Goal: Task Accomplishment & Management: Complete application form

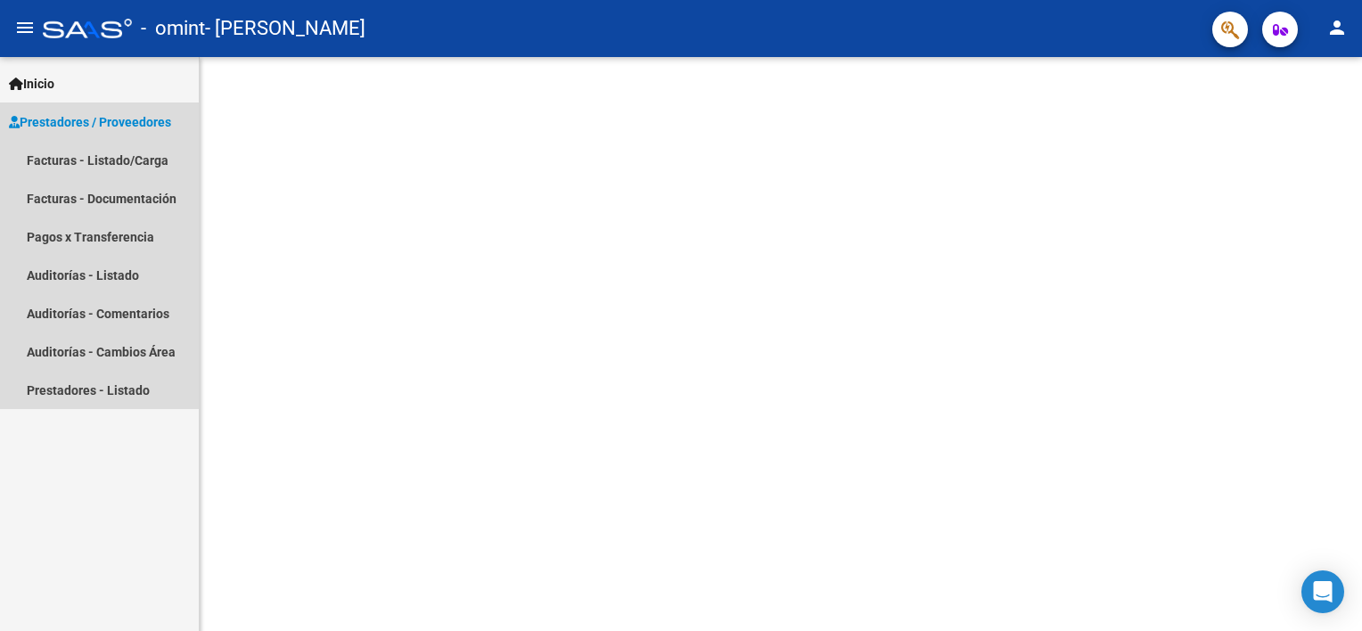
click at [127, 114] on span "Prestadores / Proveedores" at bounding box center [90, 122] width 162 height 20
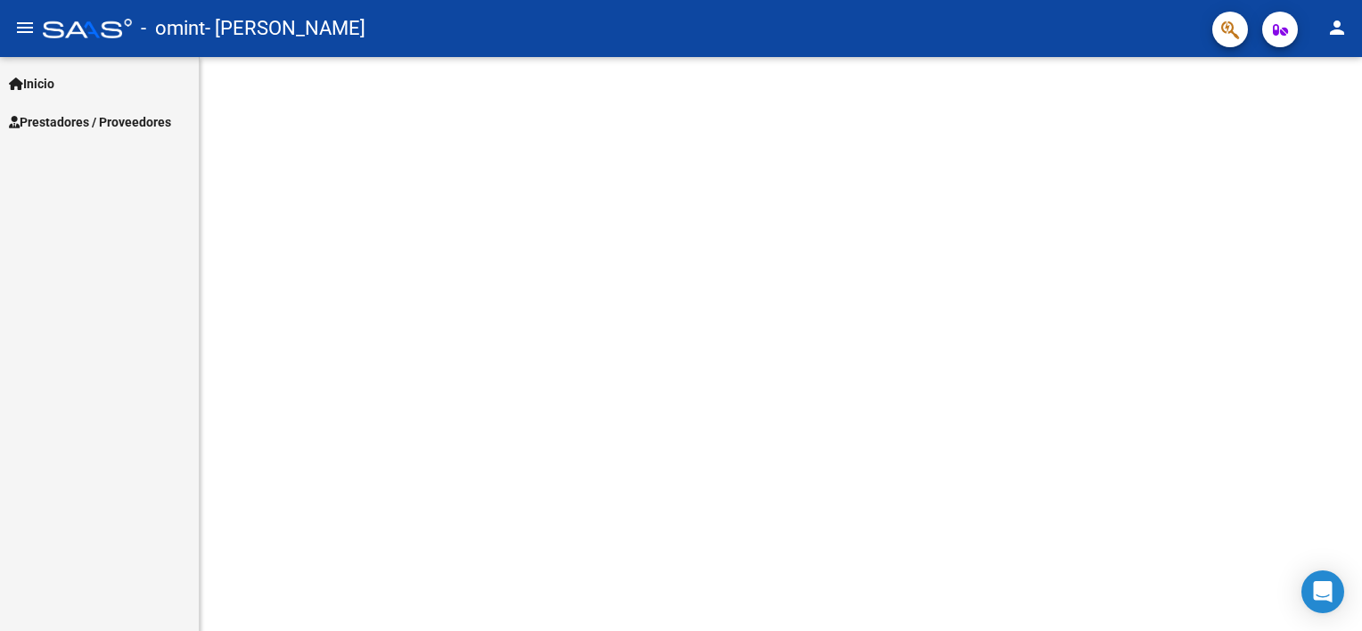
click at [66, 114] on span "Prestadores / Proveedores" at bounding box center [90, 122] width 162 height 20
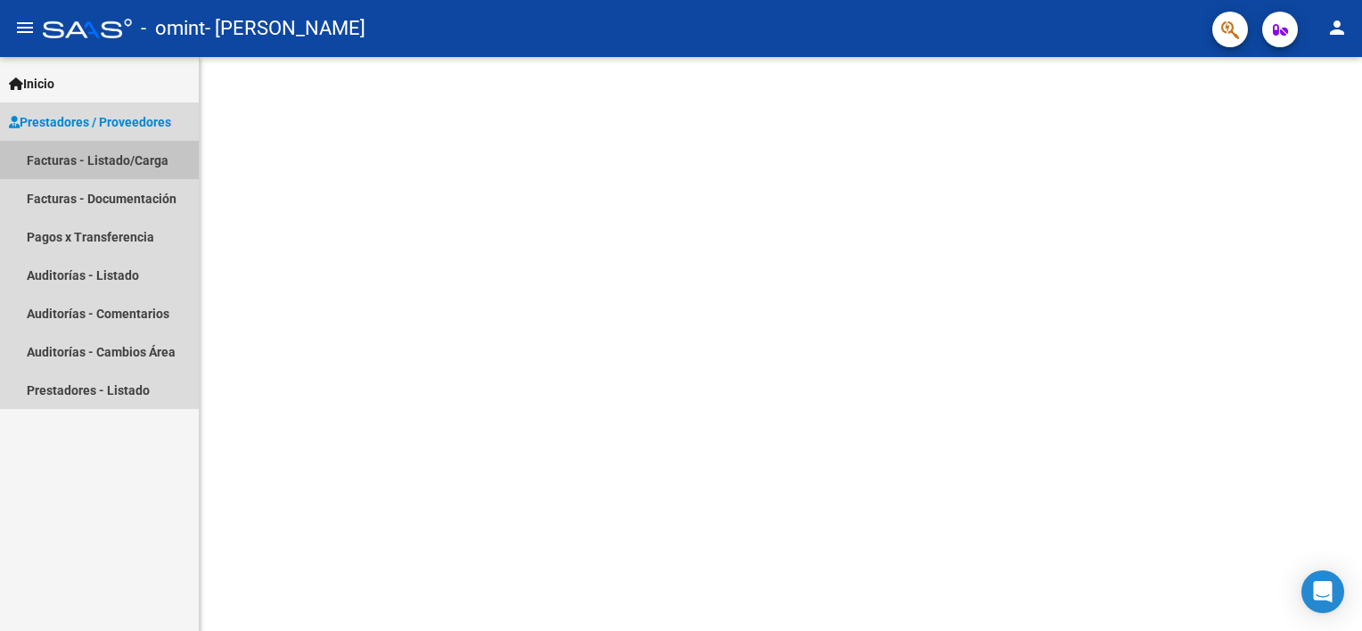
click at [69, 159] on link "Facturas - Listado/Carga" at bounding box center [99, 160] width 199 height 38
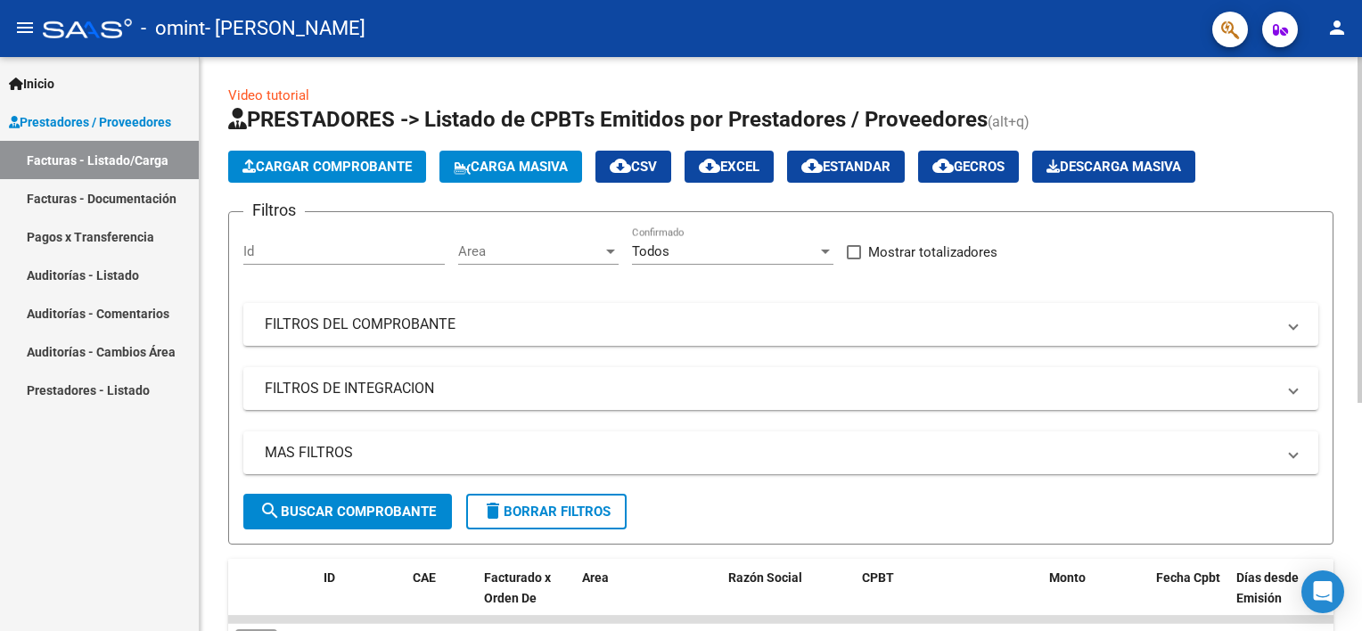
click at [311, 162] on span "Cargar Comprobante" at bounding box center [326, 167] width 169 height 16
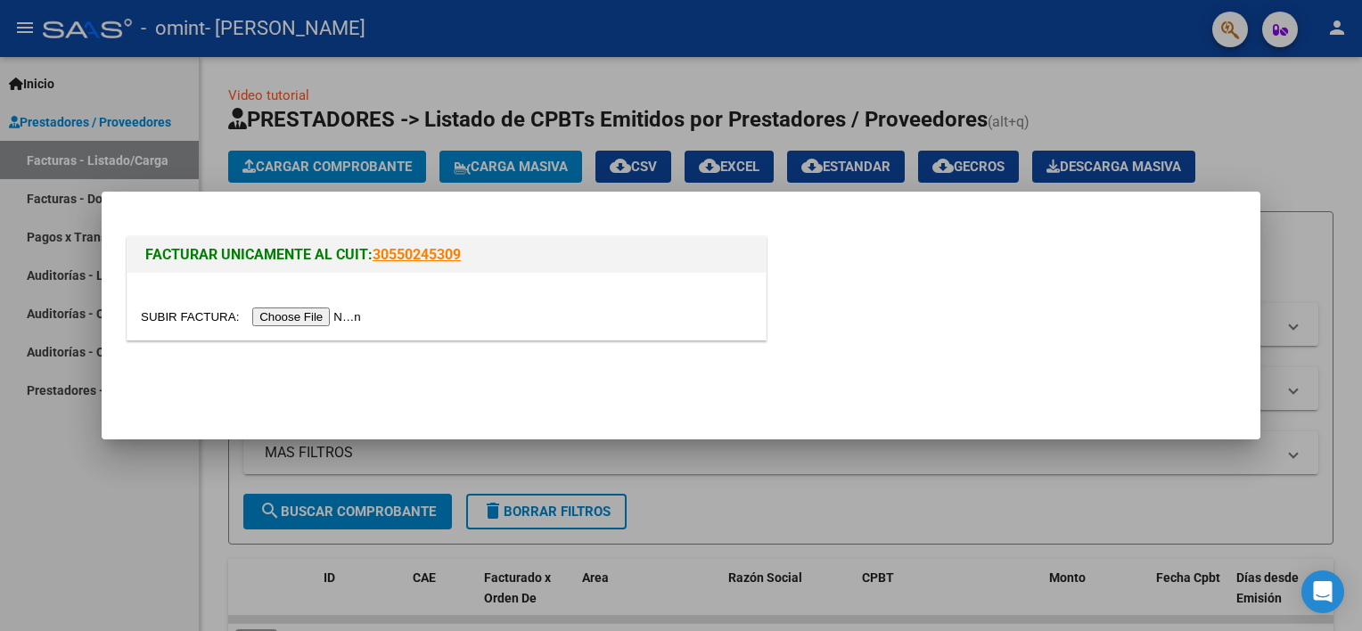
click at [283, 318] on input "file" at bounding box center [253, 316] width 225 height 19
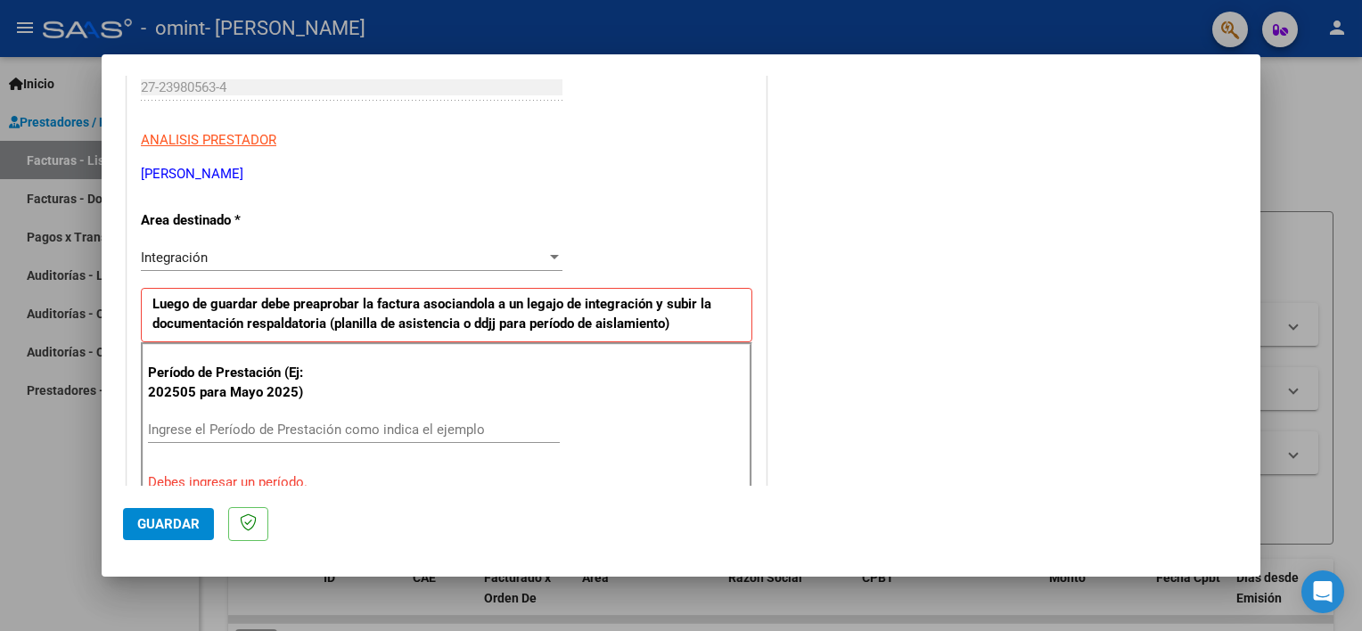
scroll to position [321, 0]
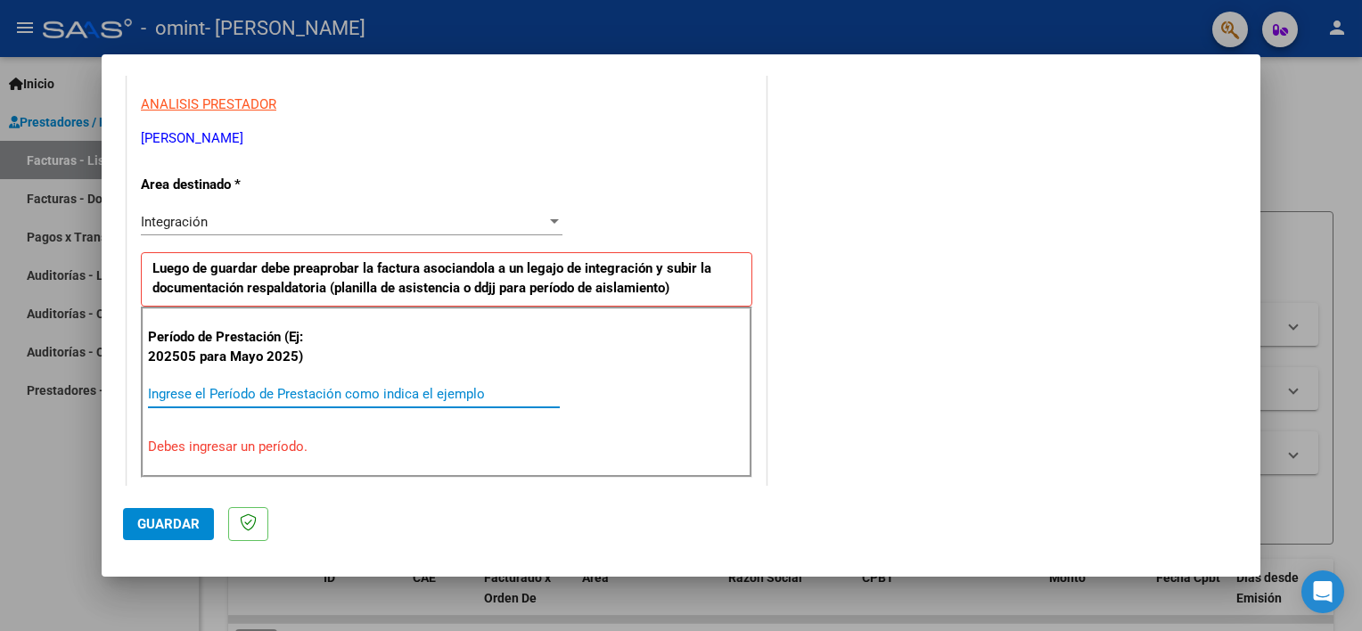
click at [221, 396] on input "Ingrese el Período de Prestación como indica el ejemplo" at bounding box center [354, 394] width 412 height 16
type input "202509"
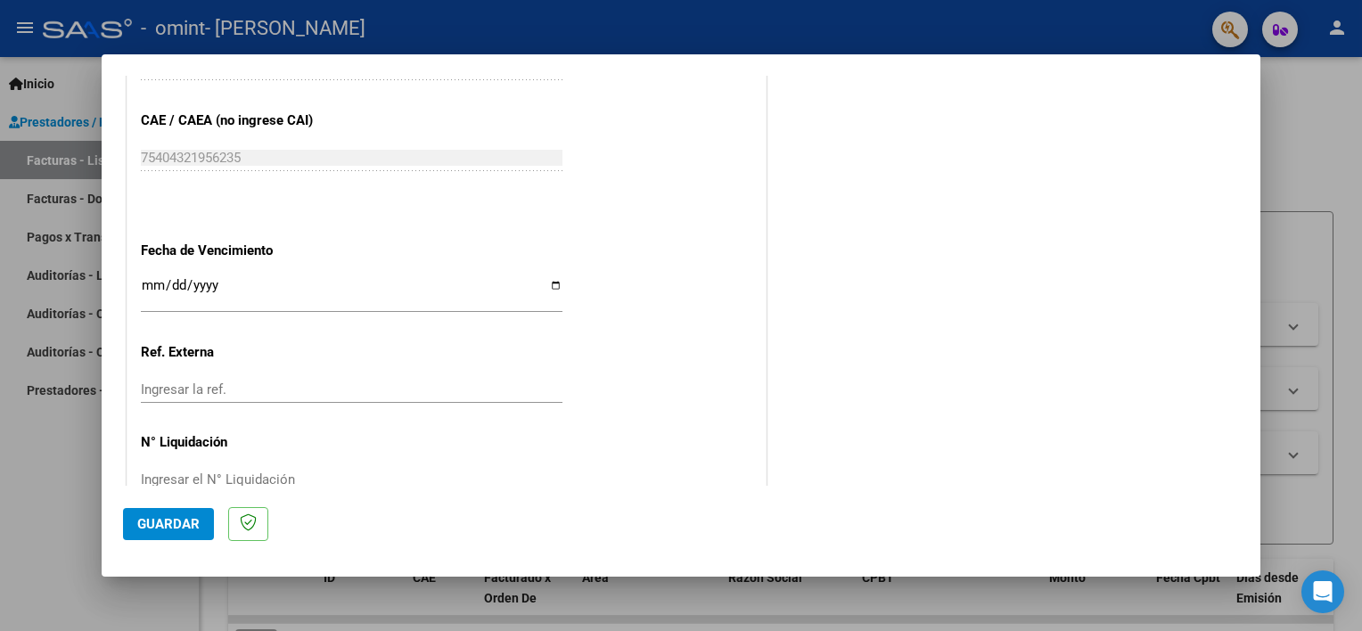
scroll to position [1152, 0]
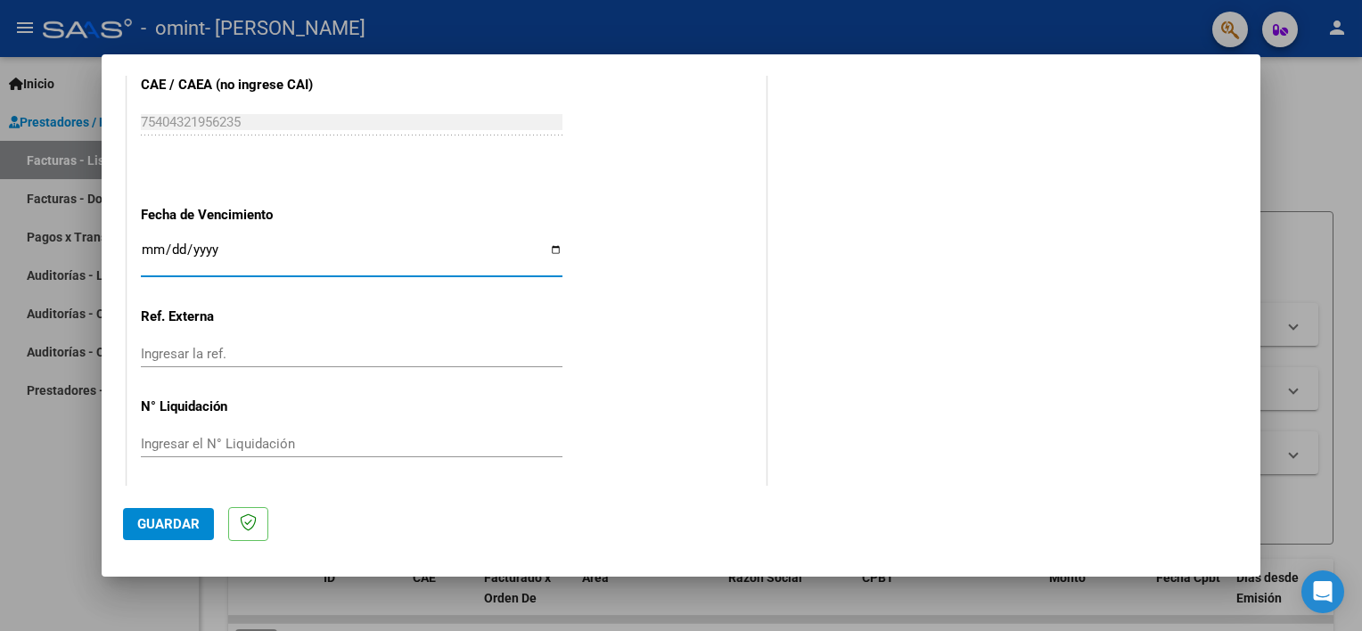
click at [553, 246] on input "Ingresar la fecha" at bounding box center [352, 256] width 422 height 29
type input "[DATE]"
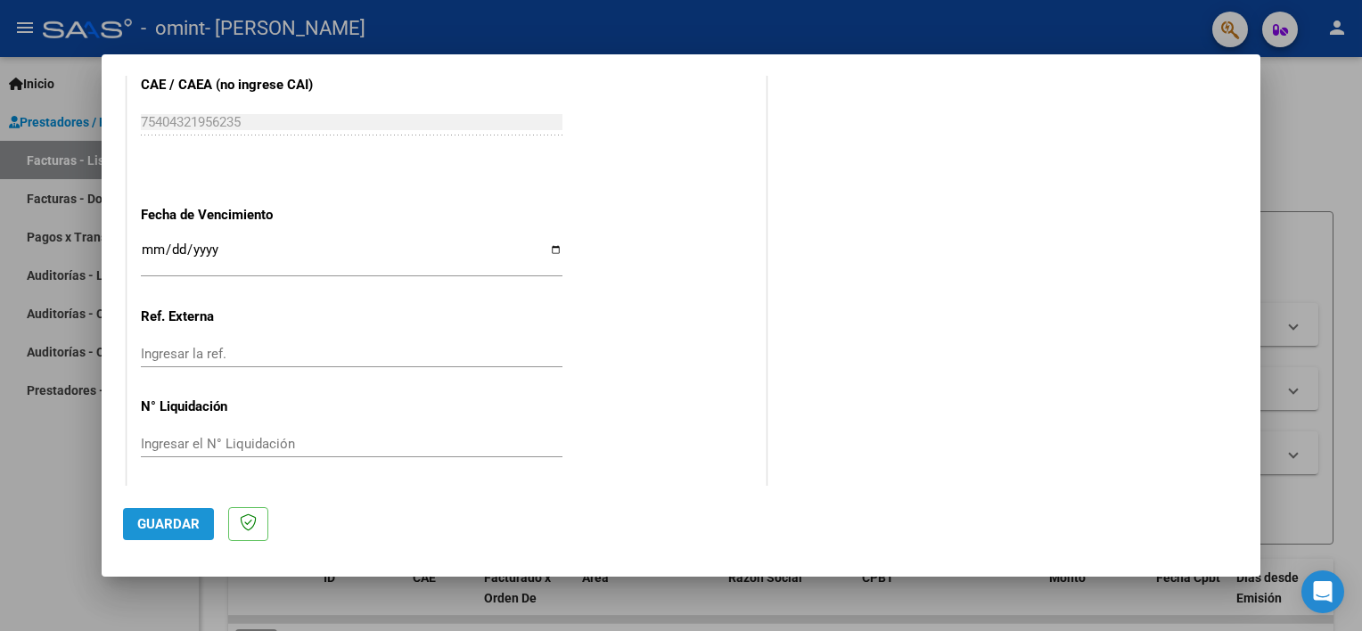
click at [157, 527] on span "Guardar" at bounding box center [168, 524] width 62 height 16
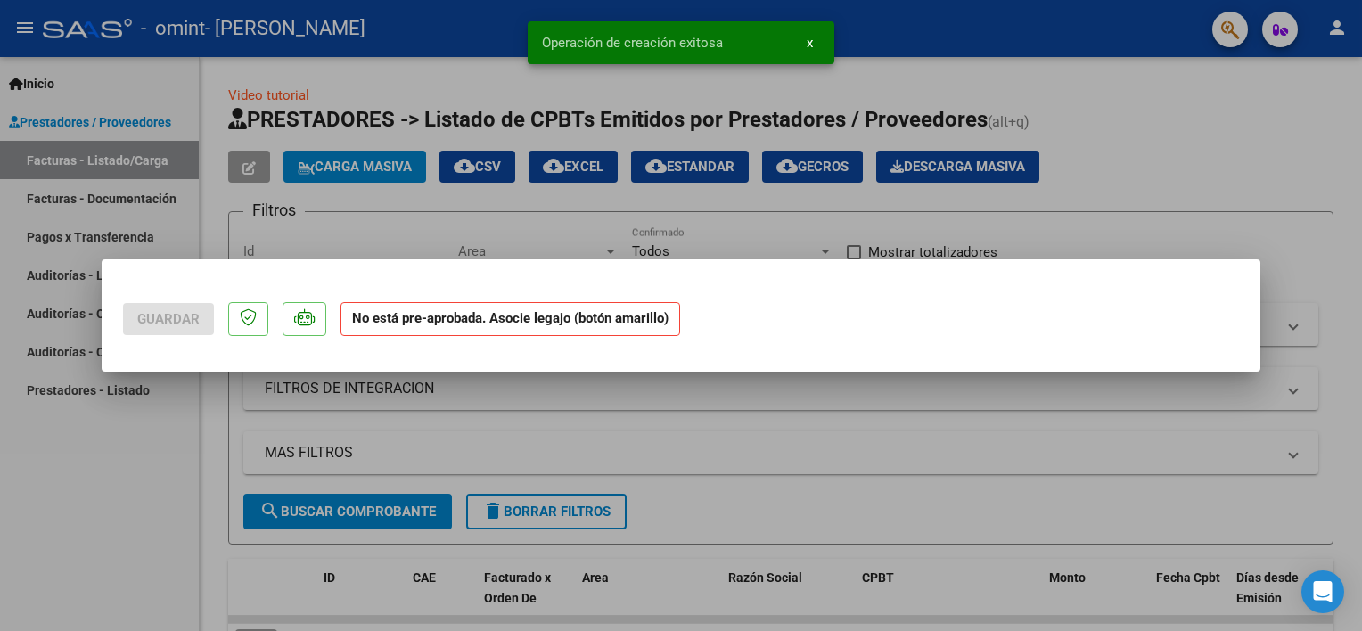
scroll to position [0, 0]
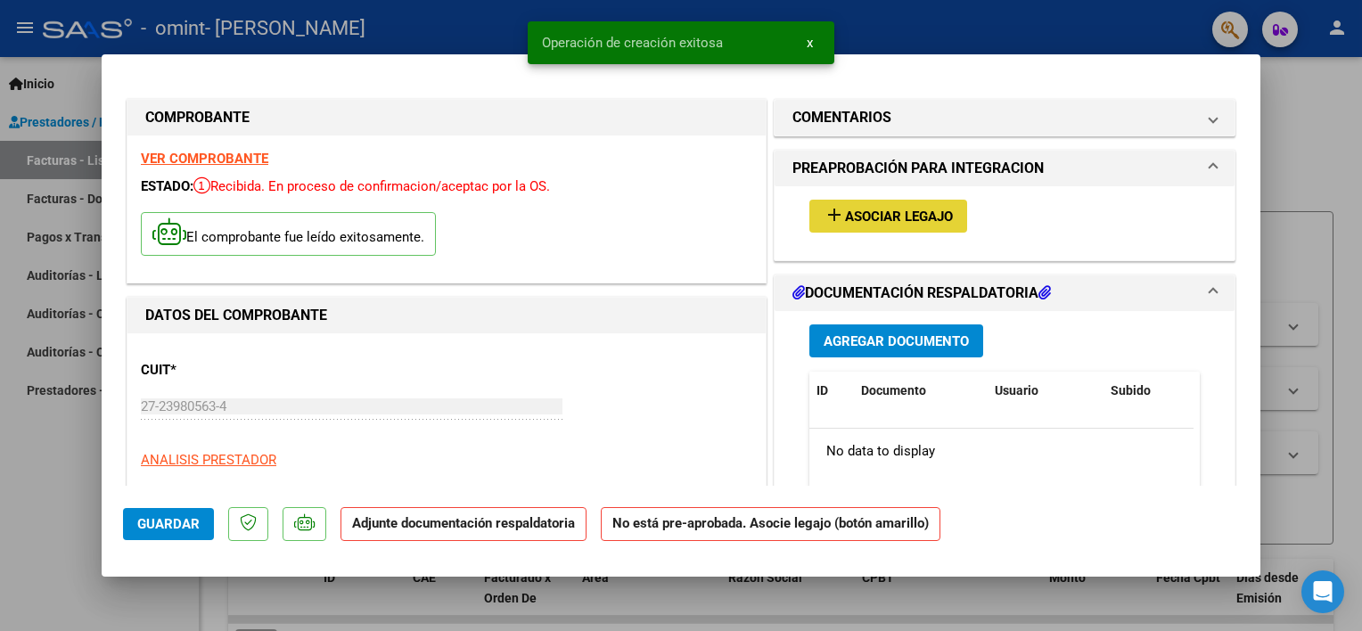
click at [880, 217] on span "Asociar Legajo" at bounding box center [899, 217] width 108 height 16
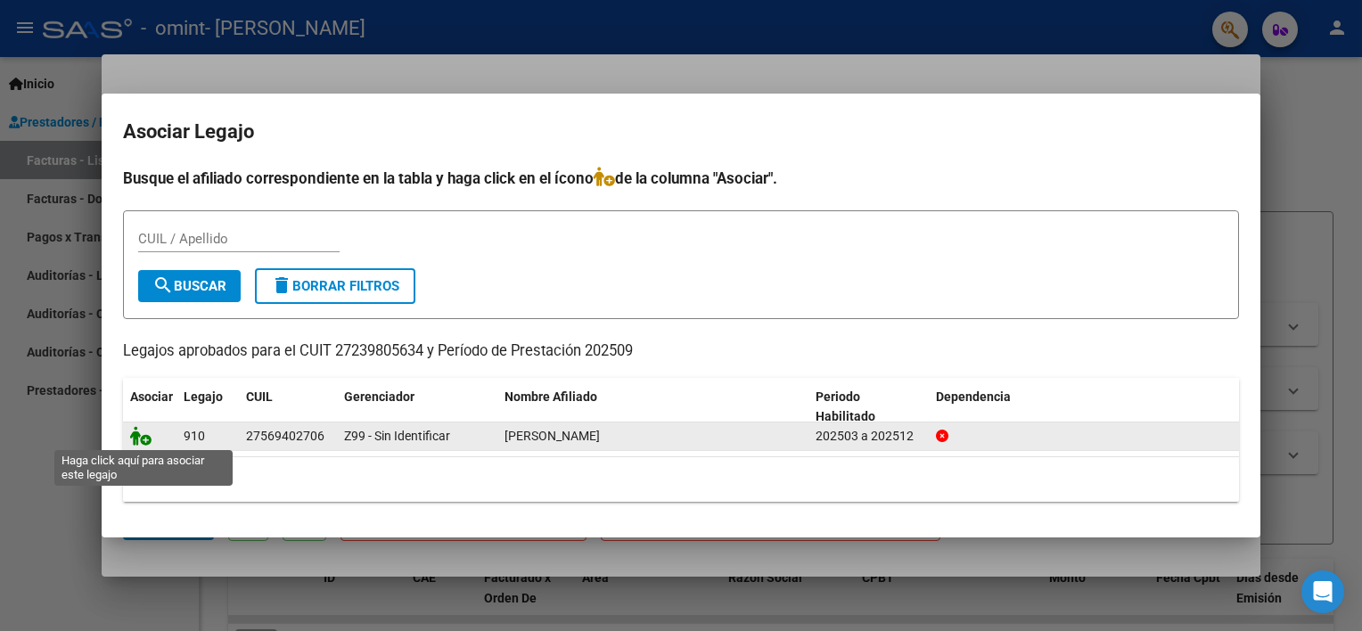
click at [146, 435] on icon at bounding box center [140, 436] width 21 height 20
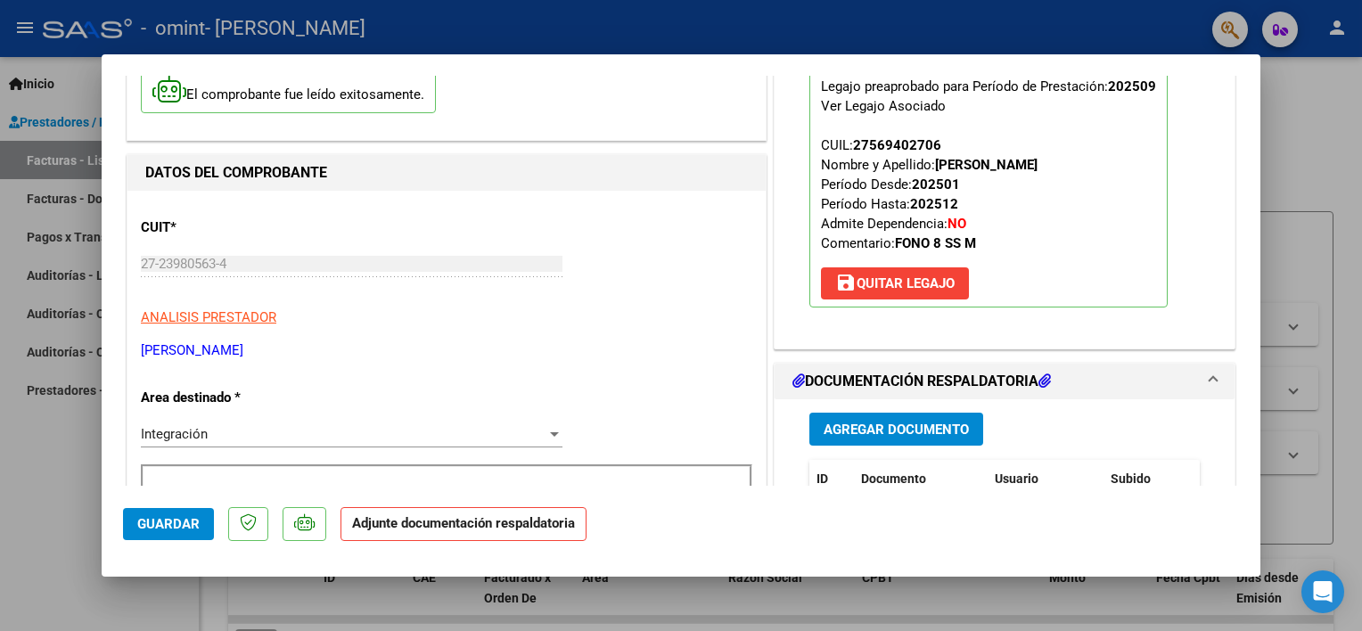
scroll to position [178, 0]
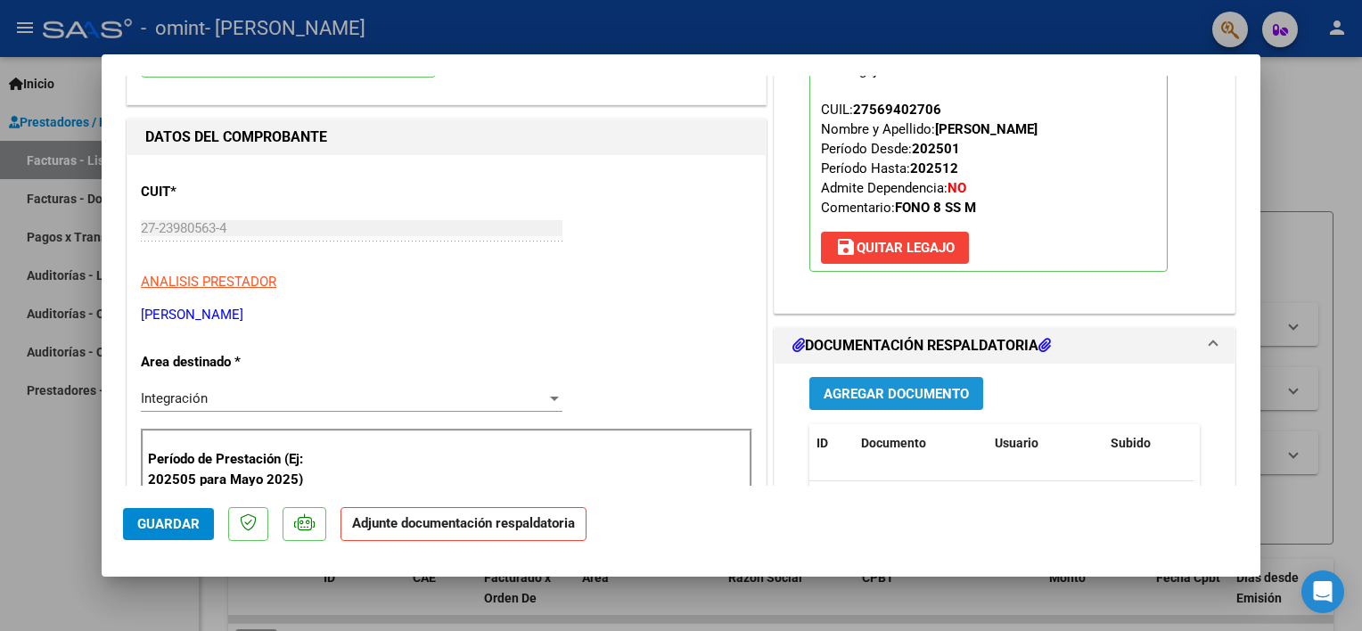
click at [880, 396] on span "Agregar Documento" at bounding box center [895, 394] width 145 height 16
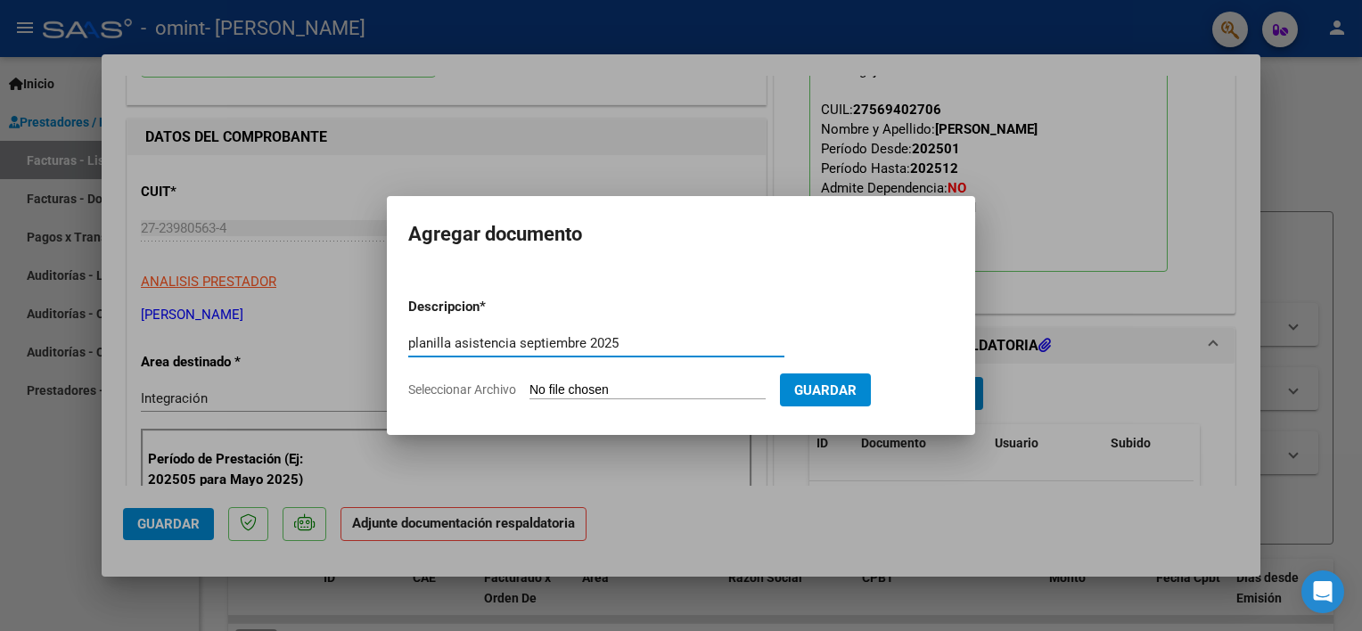
type input "planilla asistencia septiembre 2025"
click at [563, 389] on input "Seleccionar Archivo" at bounding box center [647, 390] width 236 height 17
type input "C:\fakepath\Asistencia [DATE].jpg"
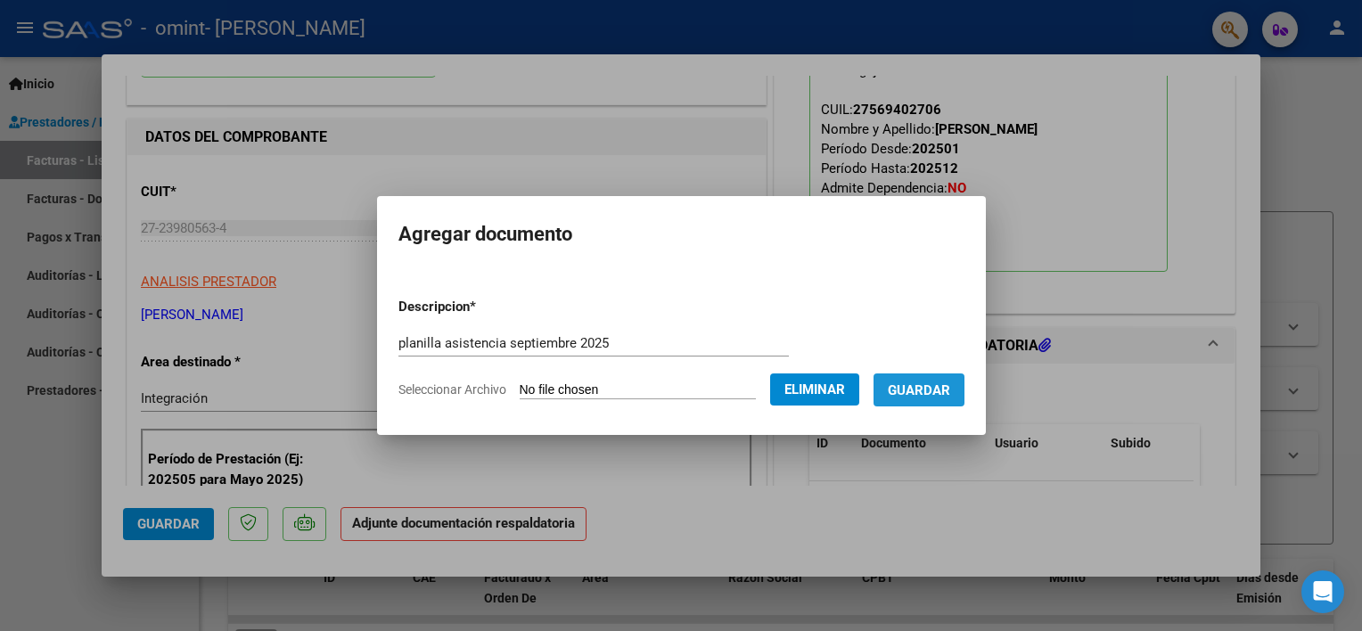
click at [927, 392] on span "Guardar" at bounding box center [919, 390] width 62 height 16
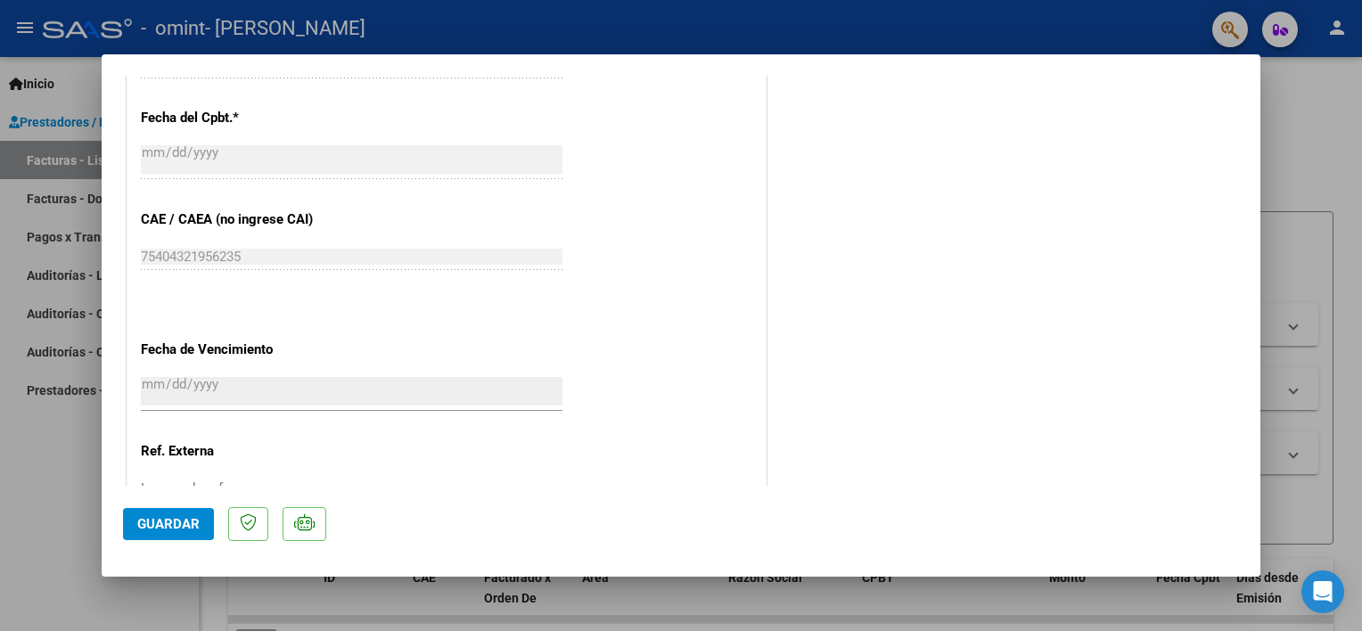
scroll to position [1183, 0]
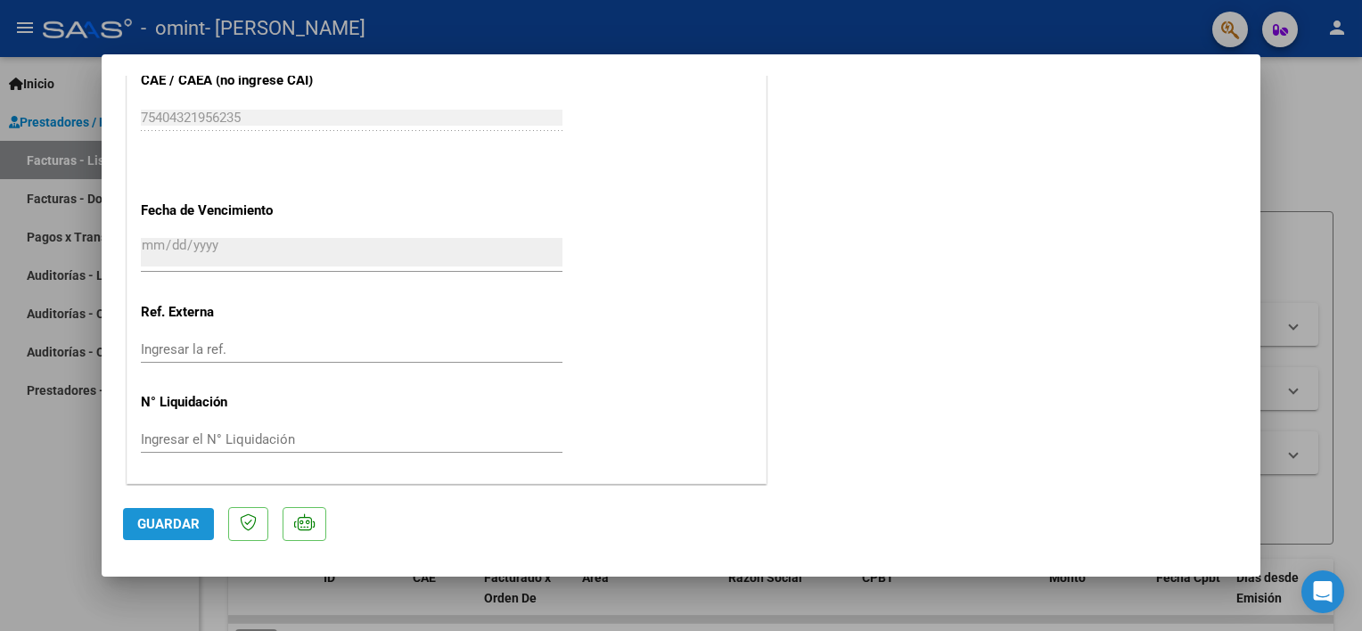
click at [153, 528] on span "Guardar" at bounding box center [168, 524] width 62 height 16
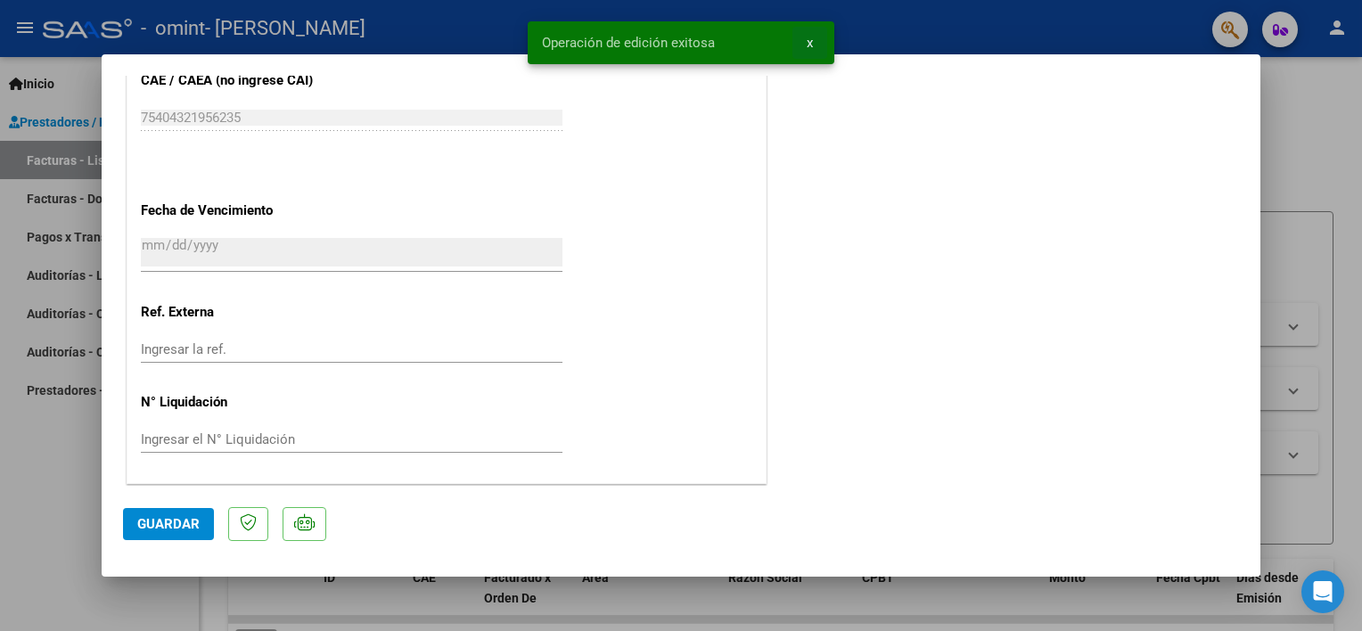
click at [809, 42] on span "x" at bounding box center [810, 43] width 6 height 16
